Goal: Information Seeking & Learning: Understand process/instructions

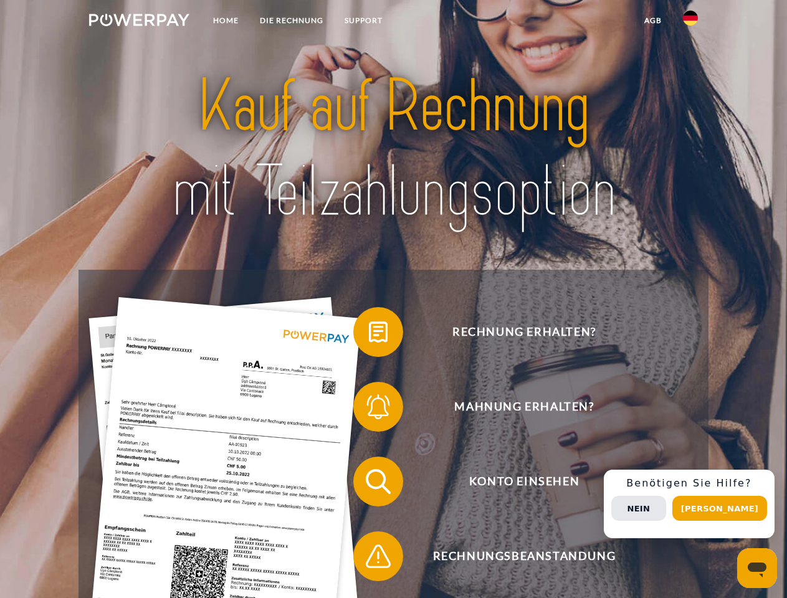
click at [139, 22] on img at bounding box center [139, 20] width 100 height 12
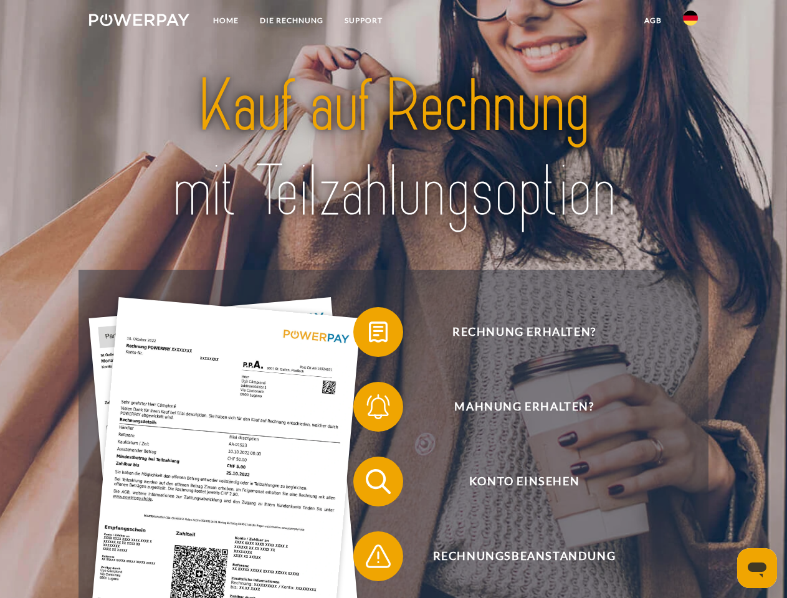
click at [690, 22] on img at bounding box center [690, 18] width 15 height 15
click at [652, 21] on link "agb" at bounding box center [653, 20] width 39 height 22
click at [369, 335] on span at bounding box center [359, 332] width 62 height 62
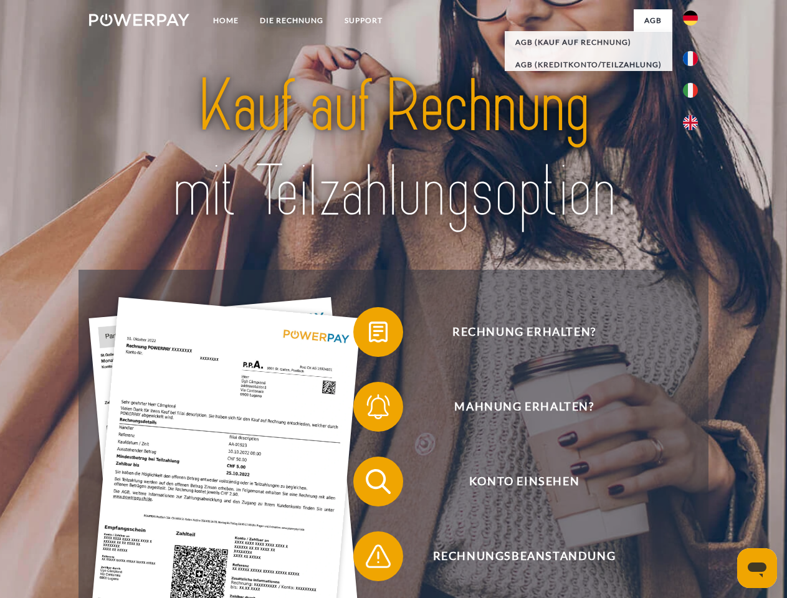
click at [369, 409] on span at bounding box center [359, 407] width 62 height 62
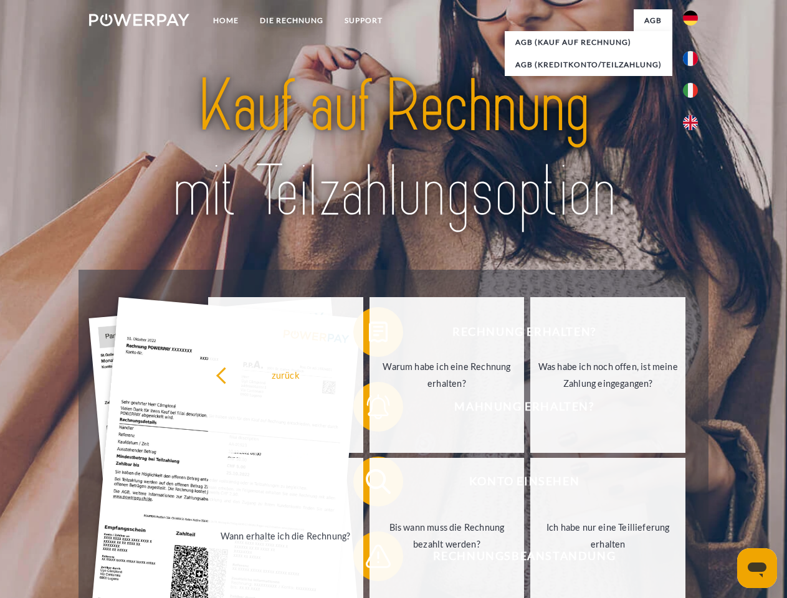
click at [369, 484] on link "Bis wann muss die Rechnung bezahlt werden?" at bounding box center [446, 536] width 155 height 156
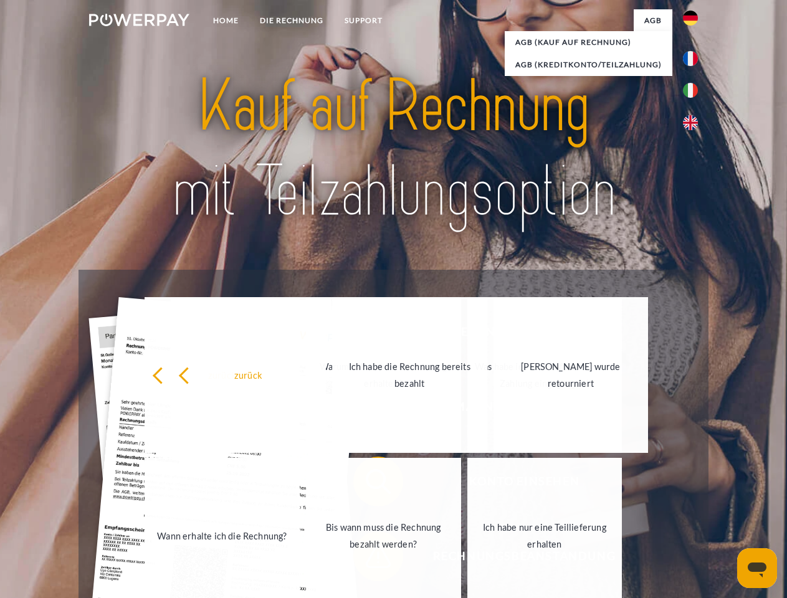
click at [369, 559] on span at bounding box center [359, 556] width 62 height 62
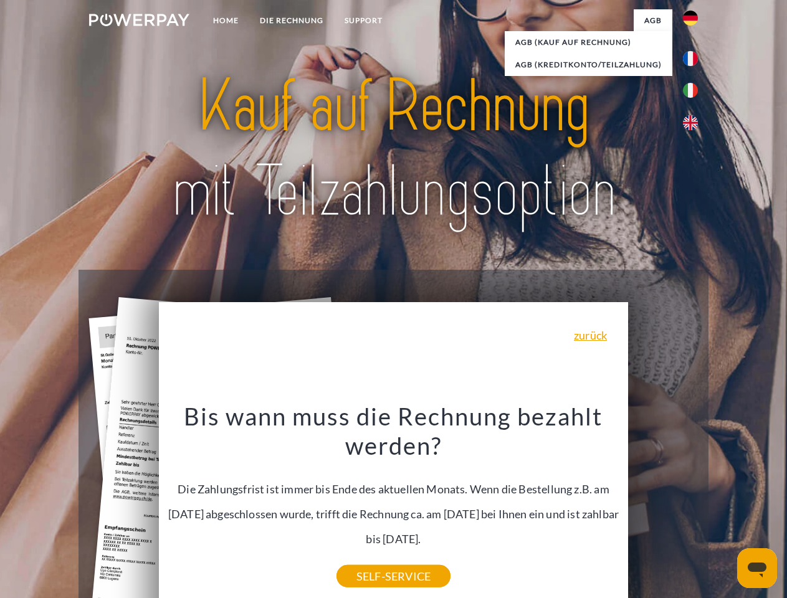
click at [693, 504] on div "Rechnung erhalten? Mahnung erhalten? Konto einsehen" at bounding box center [393, 519] width 629 height 498
click at [663, 507] on span "Konto einsehen" at bounding box center [523, 482] width 305 height 50
click at [724, 508] on header "Home DIE RECHNUNG SUPPORT" at bounding box center [393, 430] width 787 height 860
